Goal: Information Seeking & Learning: Learn about a topic

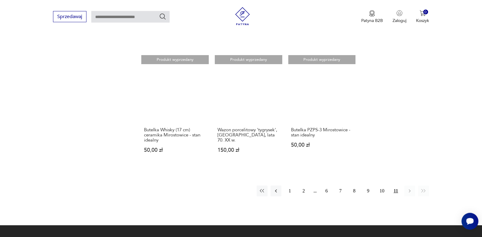
scroll to position [484, 0]
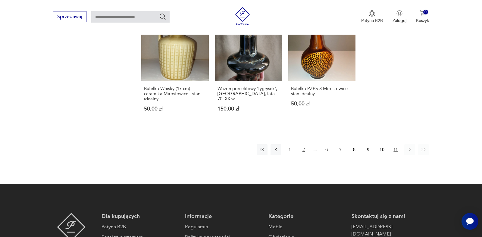
click at [303, 144] on button "2" at bounding box center [303, 149] width 11 height 11
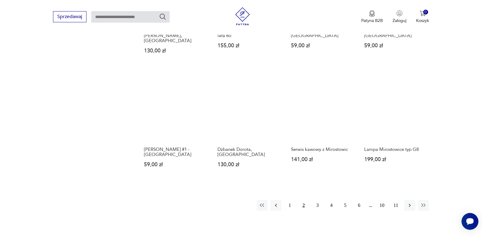
scroll to position [422, 0]
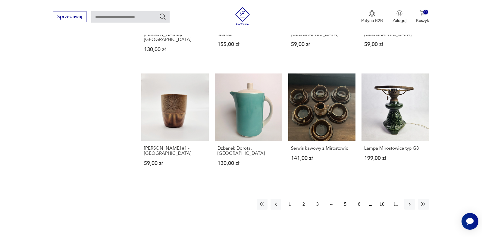
click at [317, 199] on button "3" at bounding box center [317, 204] width 11 height 11
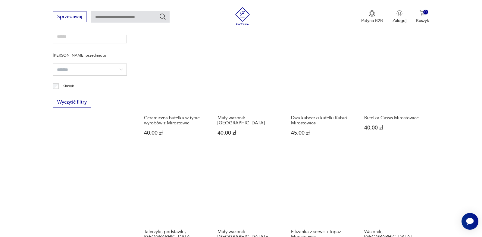
scroll to position [422, 0]
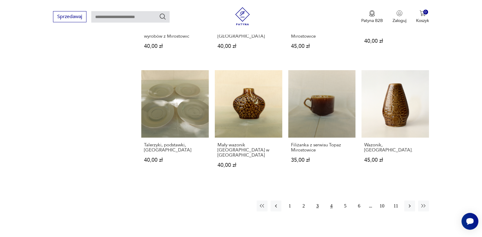
drag, startPoint x: 332, startPoint y: 195, endPoint x: 435, endPoint y: 139, distance: 116.5
click at [333, 201] on button "4" at bounding box center [331, 206] width 11 height 11
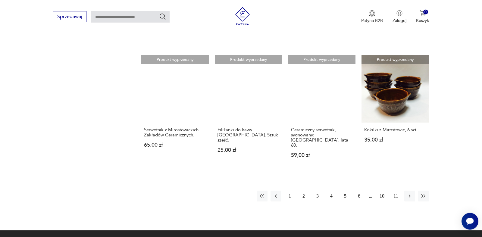
scroll to position [453, 0]
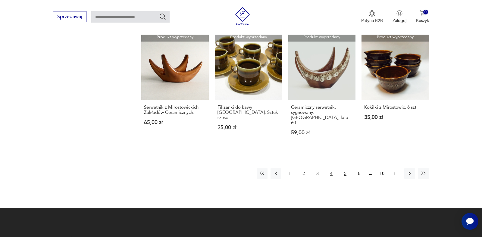
click at [346, 168] on button "5" at bounding box center [345, 173] width 11 height 11
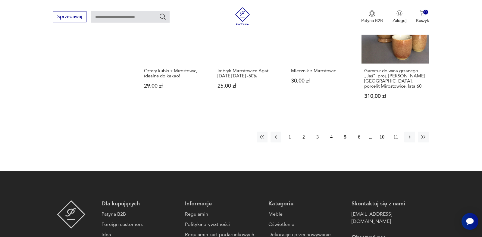
scroll to position [545, 0]
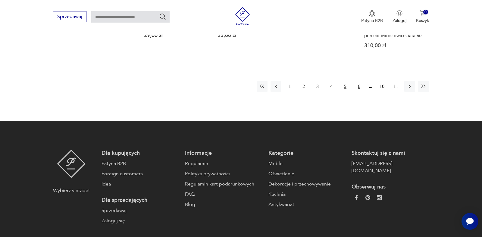
click at [360, 81] on button "6" at bounding box center [359, 86] width 11 height 11
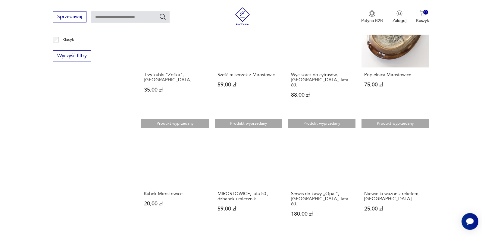
scroll to position [391, 0]
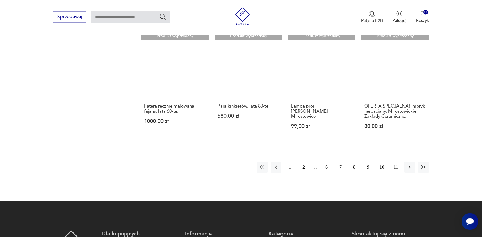
scroll to position [514, 0]
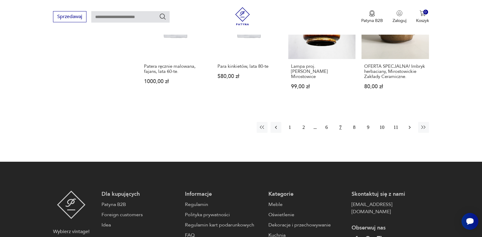
click at [410, 126] on icon "button" at bounding box center [410, 127] width 2 height 3
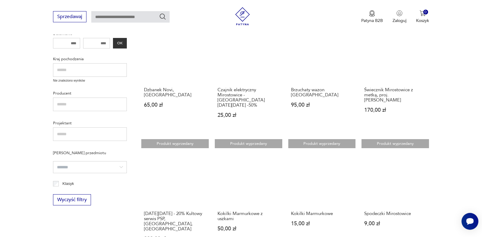
scroll to position [176, 0]
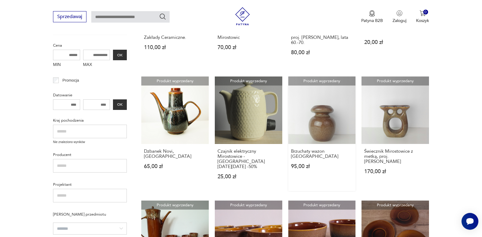
click at [317, 116] on link "Produkt wyprzedany Brzuchaty wazon Mirostowice 95,00 zł" at bounding box center [322, 134] width 68 height 115
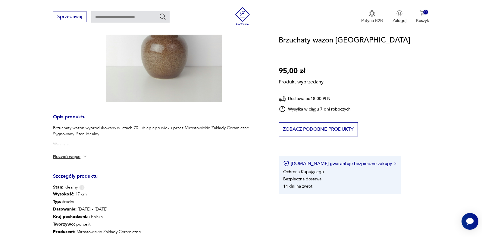
scroll to position [154, 0]
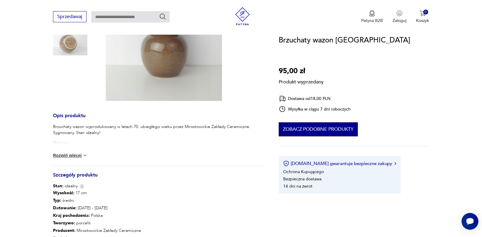
click at [326, 130] on button "Zobacz podobne produkty" at bounding box center [318, 129] width 79 height 14
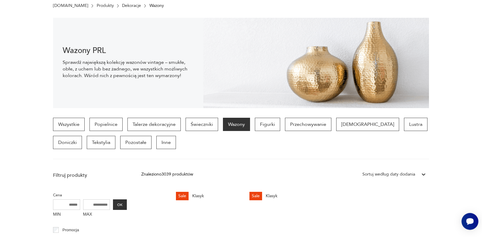
scroll to position [42, 0]
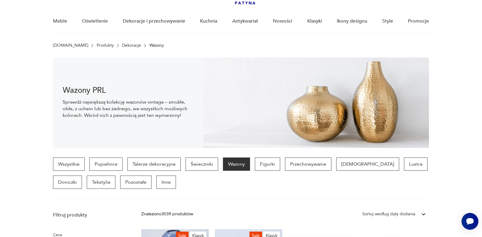
click at [326, 116] on img at bounding box center [316, 103] width 226 height 90
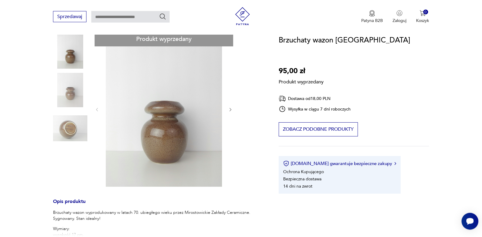
scroll to position [55, 0]
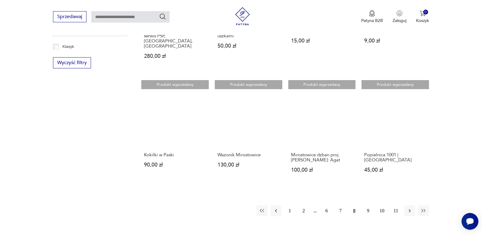
scroll to position [405, 0]
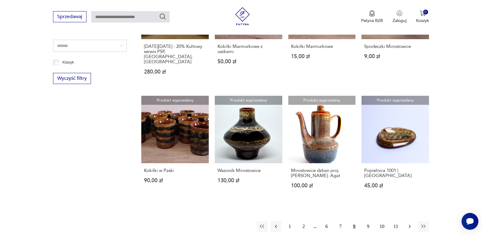
click at [410, 224] on icon "button" at bounding box center [410, 227] width 6 height 6
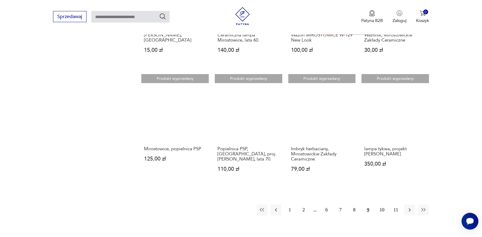
scroll to position [430, 0]
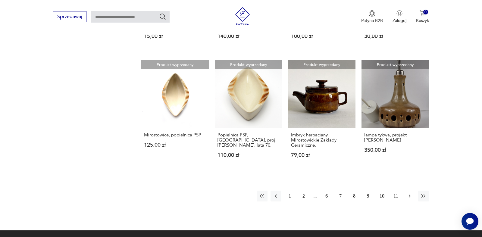
click at [410, 198] on icon "button" at bounding box center [410, 196] width 6 height 6
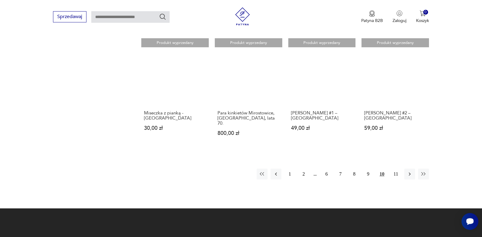
scroll to position [453, 0]
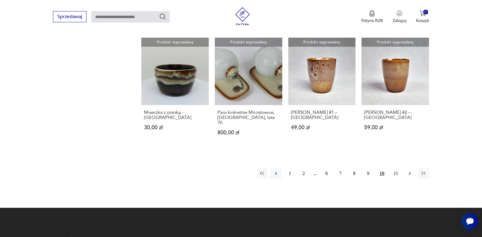
click at [410, 171] on icon "button" at bounding box center [410, 174] width 6 height 6
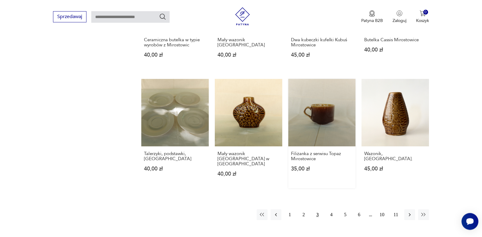
scroll to position [422, 0]
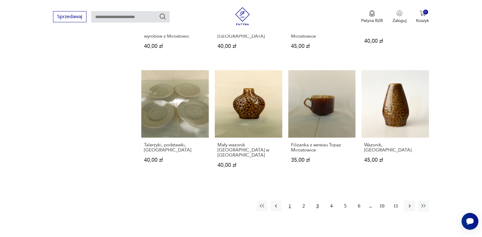
click at [291, 201] on button "1" at bounding box center [290, 206] width 11 height 11
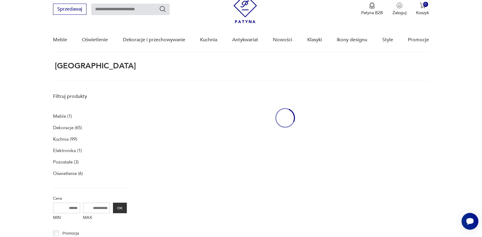
scroll to position [23, 0]
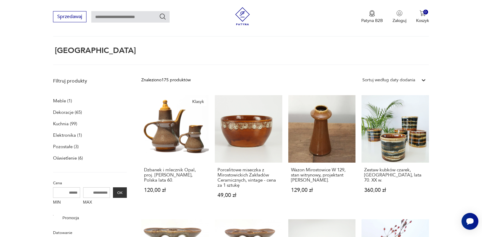
scroll to position [569, 0]
